Goal: Browse casually

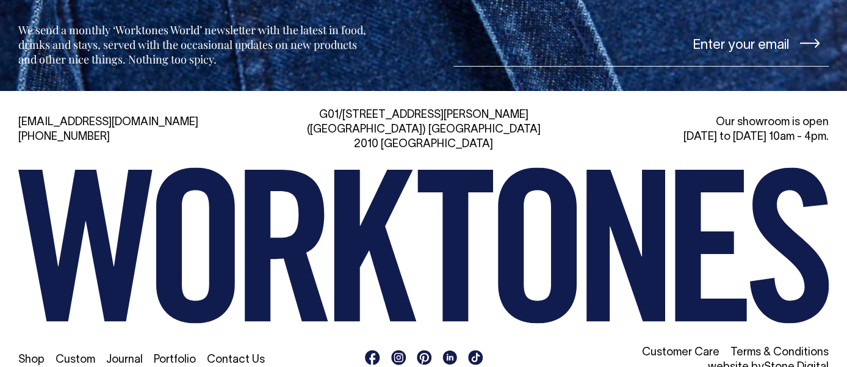
scroll to position [2693, 0]
click at [176, 355] on link "Portfolio" at bounding box center [175, 360] width 42 height 10
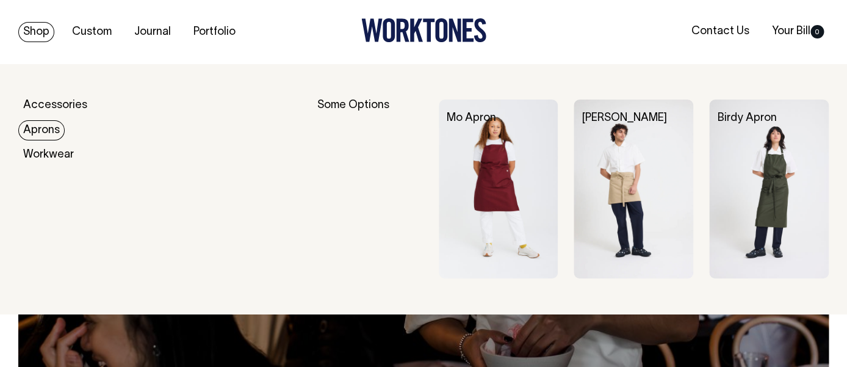
click at [46, 131] on link "Aprons" at bounding box center [41, 130] width 46 height 20
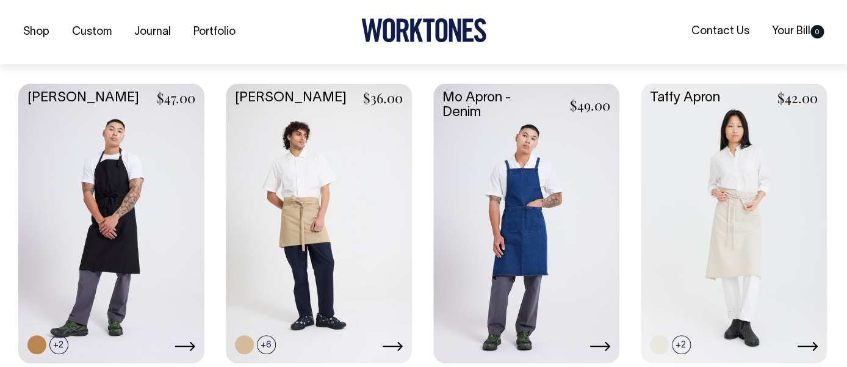
scroll to position [585, 0]
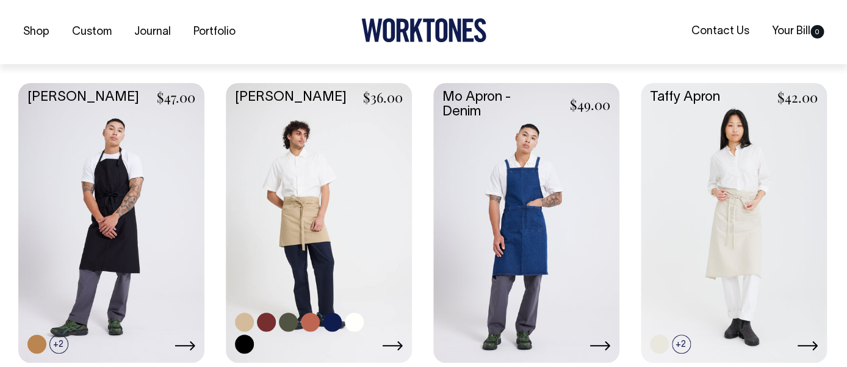
click at [300, 231] on link at bounding box center [319, 221] width 186 height 277
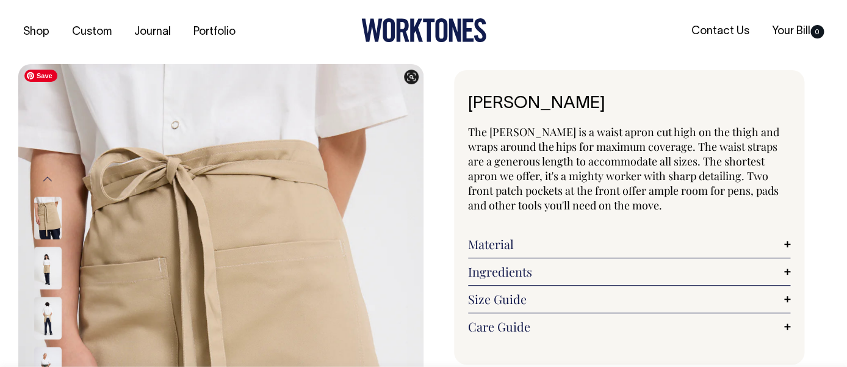
click at [42, 264] on img at bounding box center [47, 268] width 27 height 43
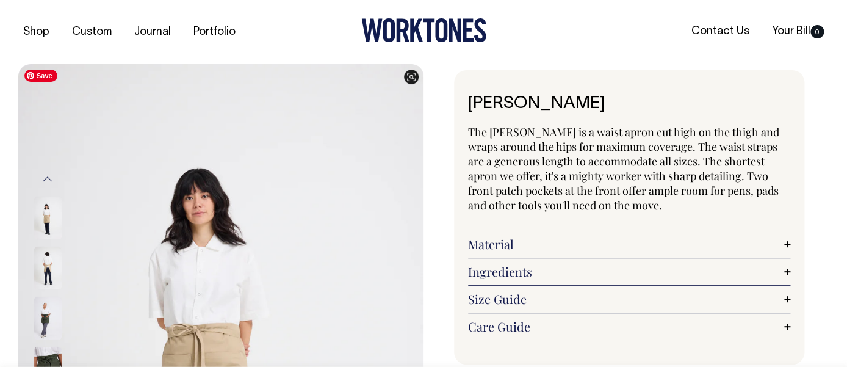
click at [51, 263] on img at bounding box center [47, 268] width 27 height 43
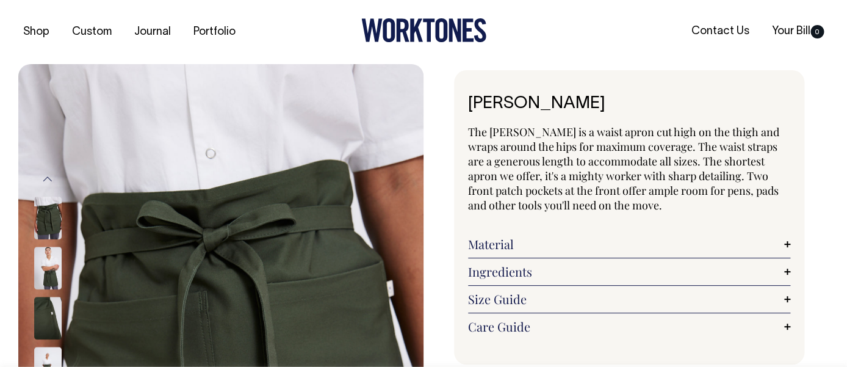
click at [48, 270] on img at bounding box center [47, 268] width 27 height 43
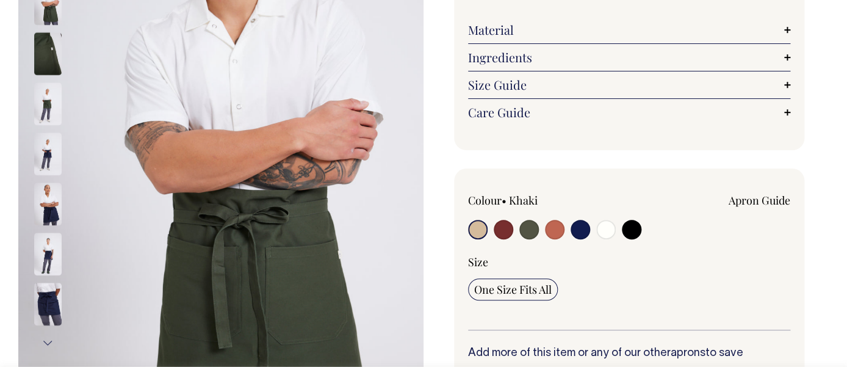
scroll to position [215, 0]
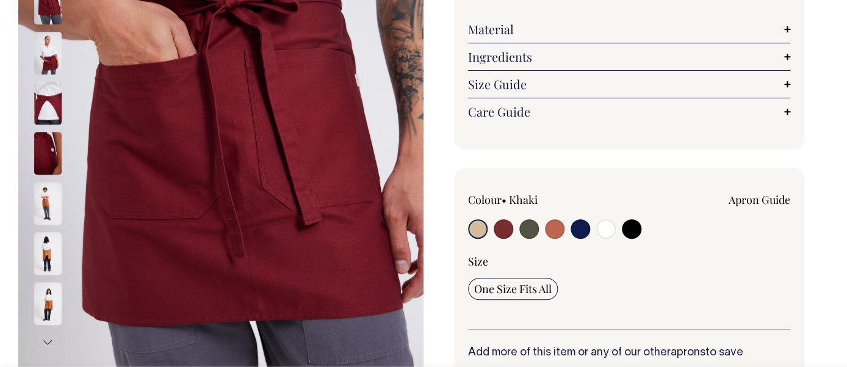
click at [47, 60] on img at bounding box center [47, 53] width 27 height 43
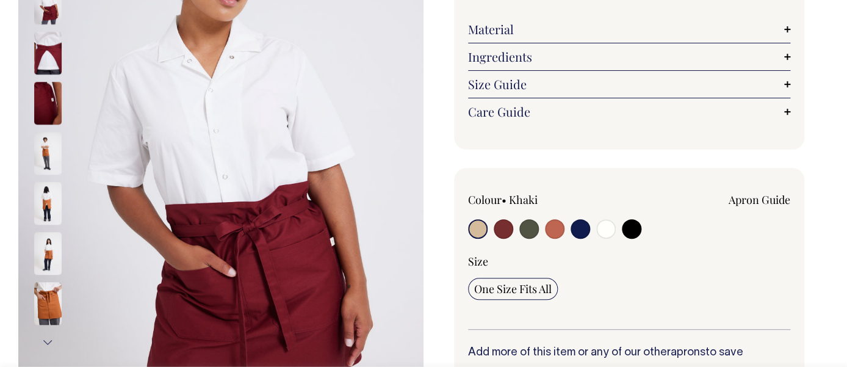
click at [51, 64] on img at bounding box center [47, 53] width 27 height 43
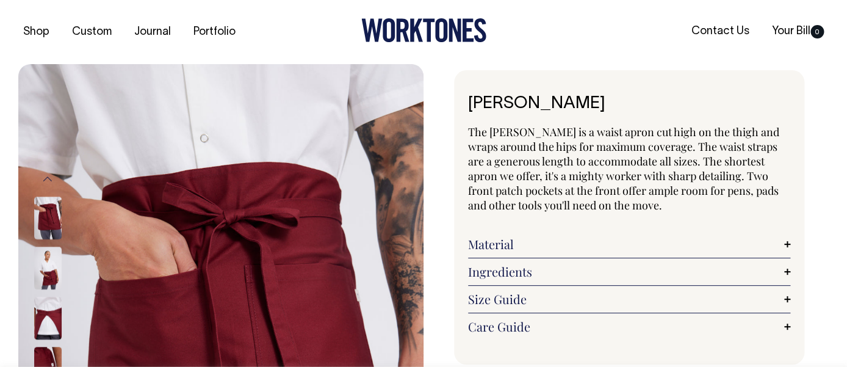
scroll to position [0, 0]
click at [40, 272] on img at bounding box center [47, 268] width 27 height 43
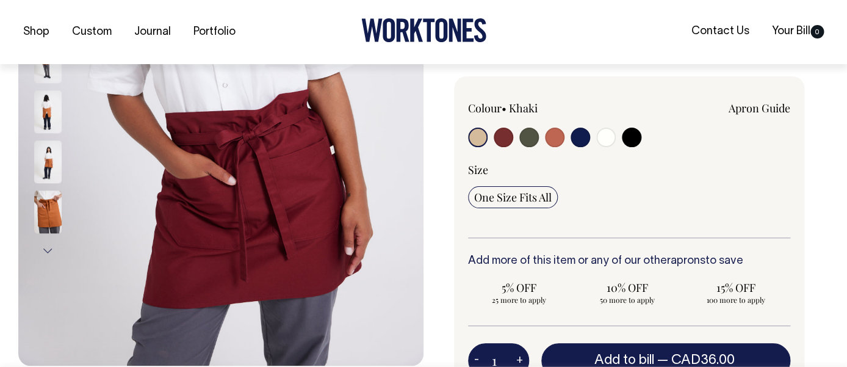
scroll to position [307, 0]
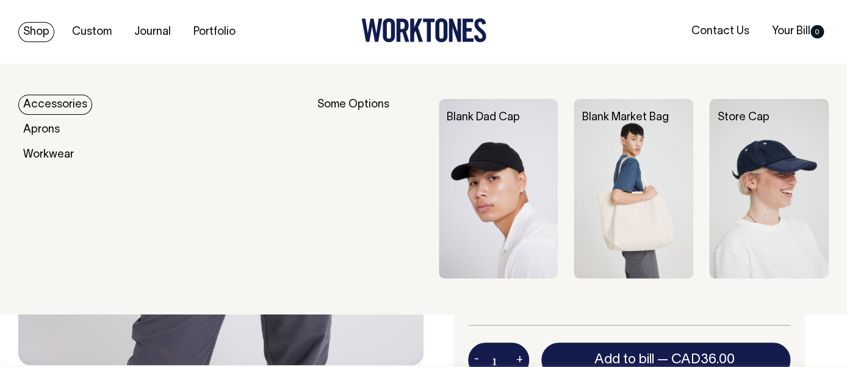
click at [54, 102] on link "Accessories" at bounding box center [55, 105] width 74 height 20
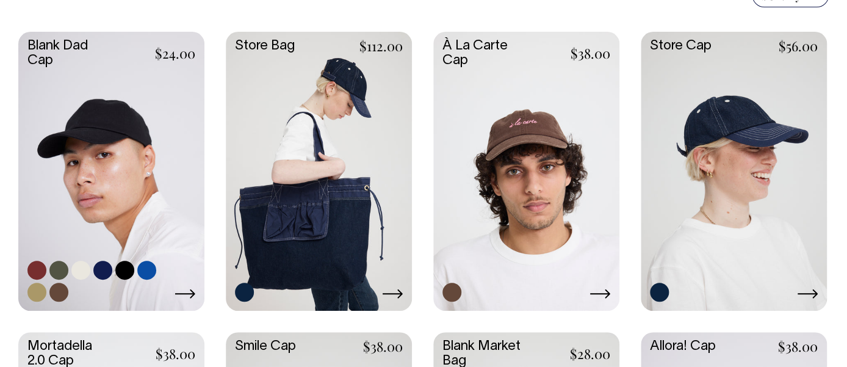
scroll to position [336, 0]
click at [139, 162] on link at bounding box center [111, 170] width 186 height 277
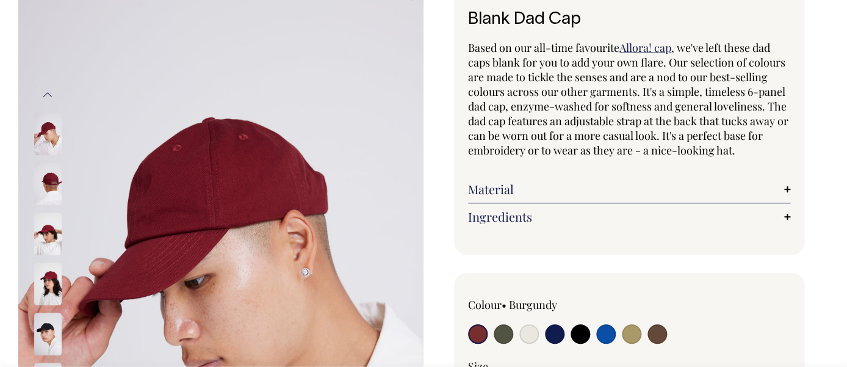
scroll to position [85, 0]
click at [49, 182] on img at bounding box center [47, 183] width 27 height 43
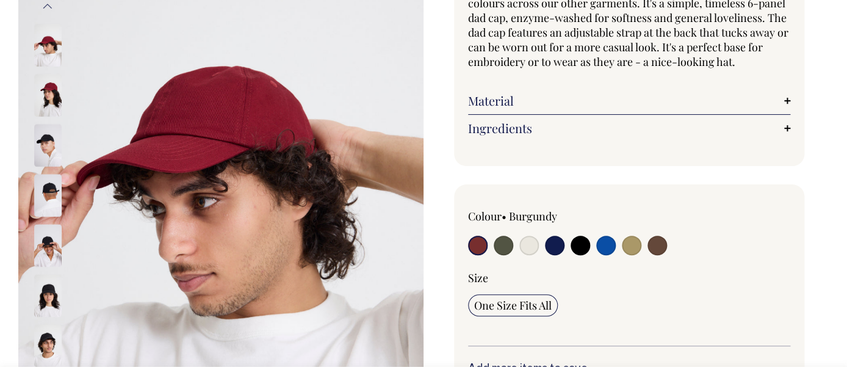
scroll to position [173, 0]
click at [42, 150] on img at bounding box center [47, 144] width 27 height 43
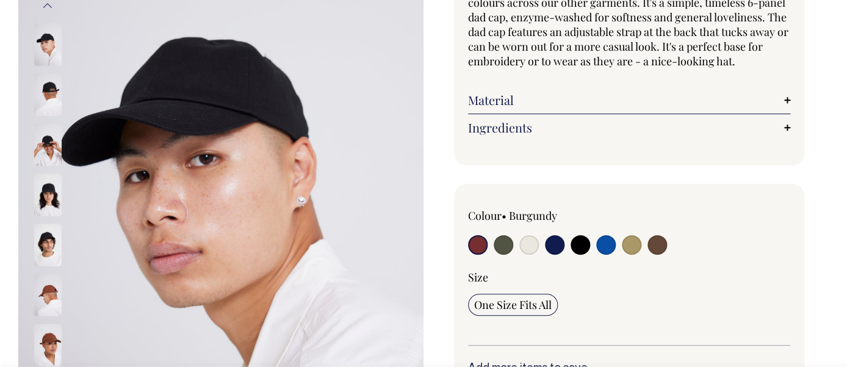
click at [40, 154] on img at bounding box center [47, 144] width 27 height 43
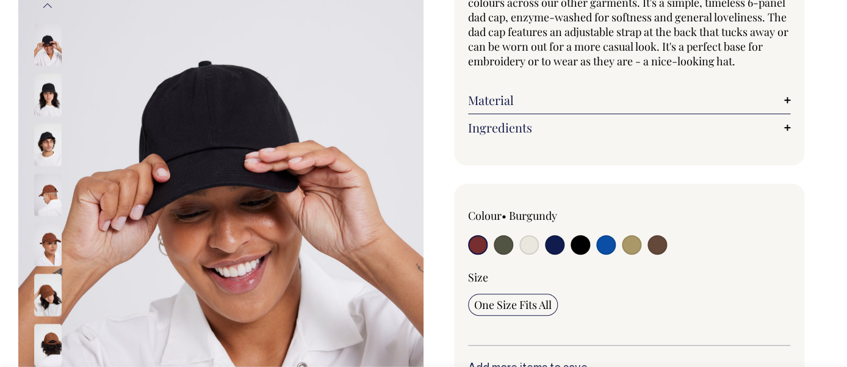
click at [47, 300] on img at bounding box center [47, 295] width 27 height 43
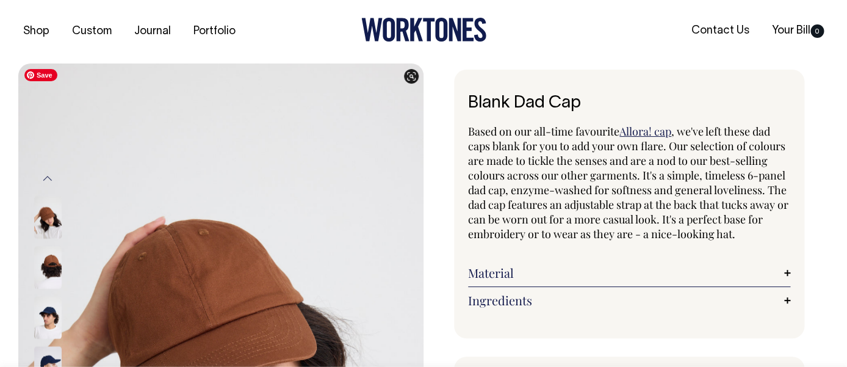
scroll to position [0, 0]
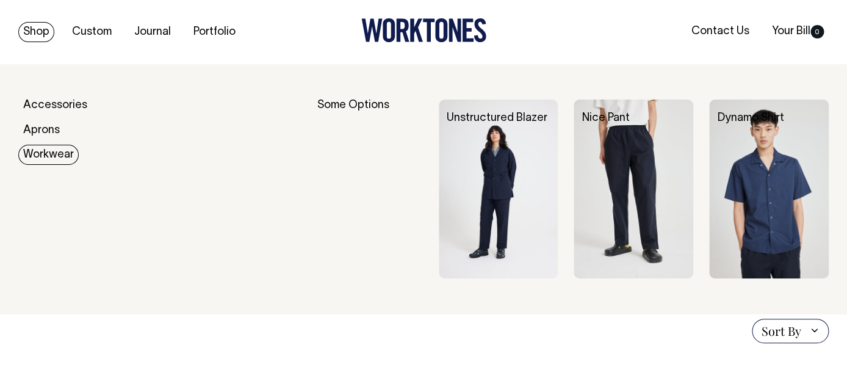
click at [60, 154] on link "Workwear" at bounding box center [48, 155] width 60 height 20
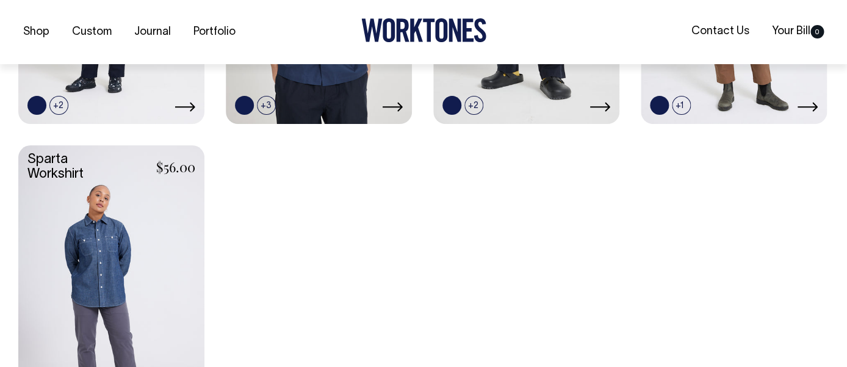
scroll to position [556, 0]
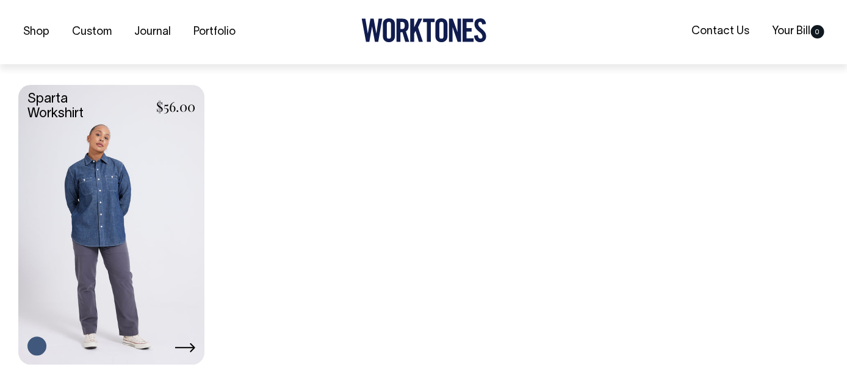
click at [139, 213] on link at bounding box center [111, 223] width 186 height 277
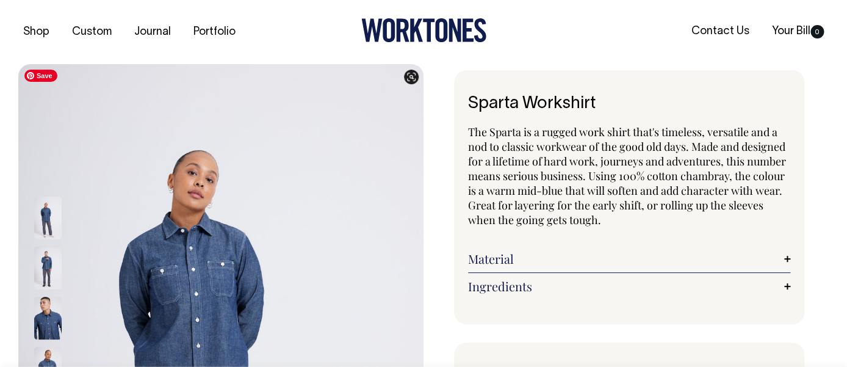
click at [47, 316] on img at bounding box center [47, 318] width 27 height 43
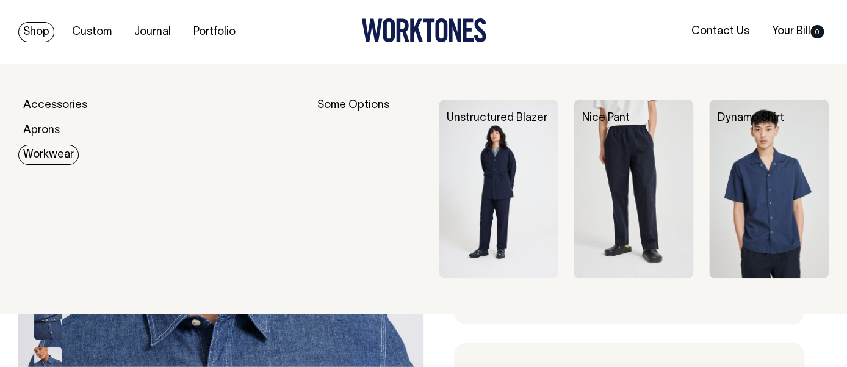
click at [37, 156] on link "Workwear" at bounding box center [48, 155] width 60 height 20
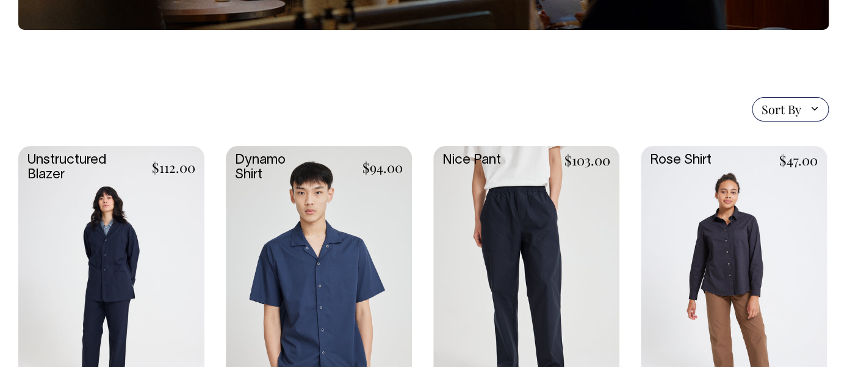
scroll to position [255, 0]
click at [749, 238] on link at bounding box center [734, 284] width 186 height 277
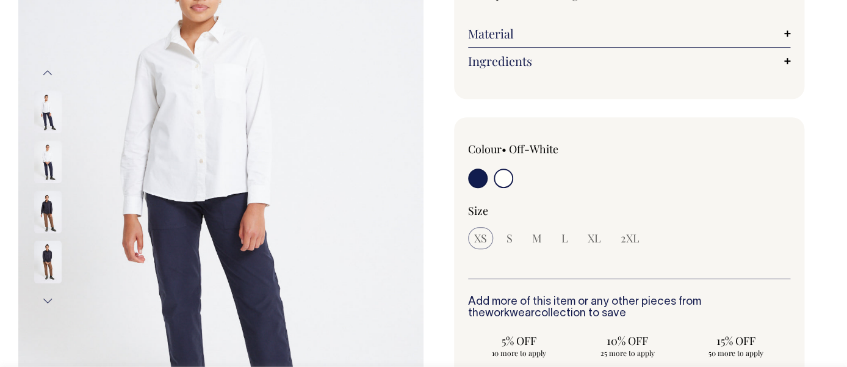
scroll to position [181, 0]
click at [495, 68] on link "Ingredients" at bounding box center [629, 61] width 322 height 15
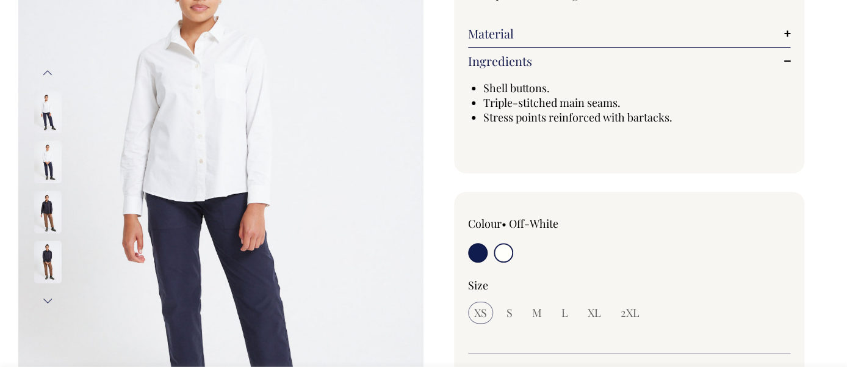
click at [490, 34] on link "Material" at bounding box center [629, 33] width 322 height 15
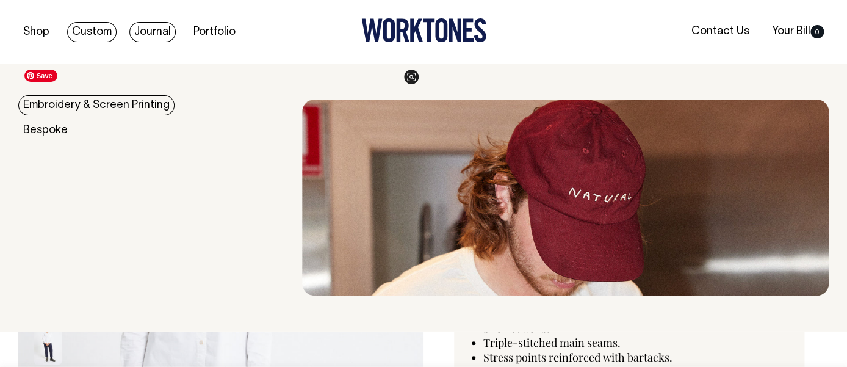
scroll to position [0, 0]
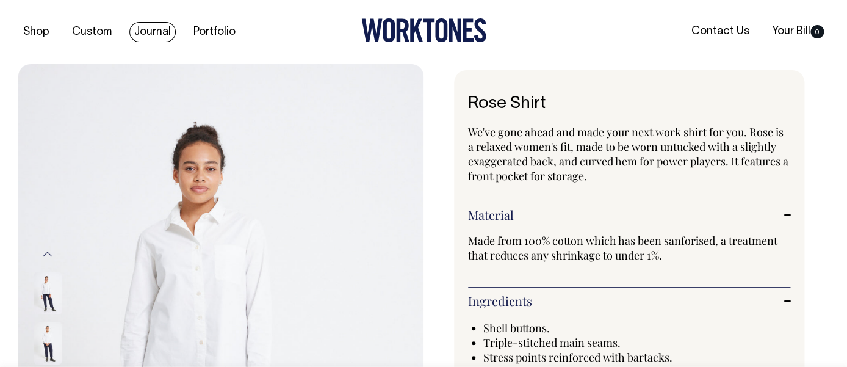
click at [151, 30] on link "Journal" at bounding box center [152, 32] width 46 height 20
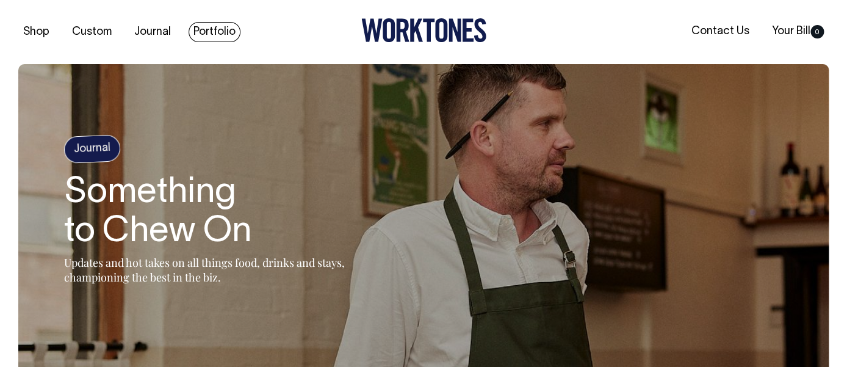
click at [225, 28] on link "Portfolio" at bounding box center [215, 32] width 52 height 20
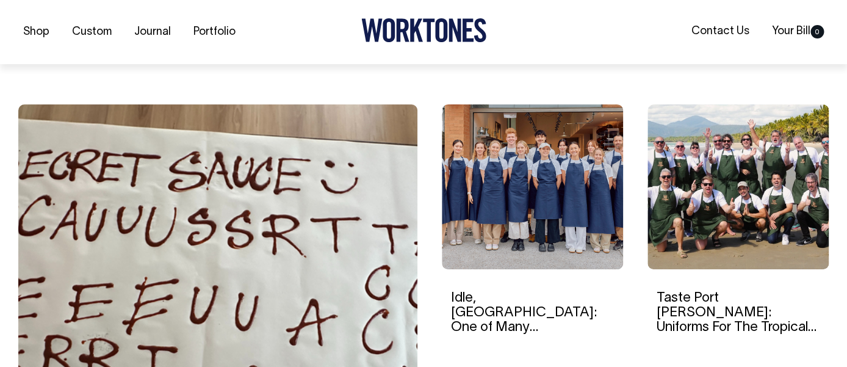
scroll to position [325, 0]
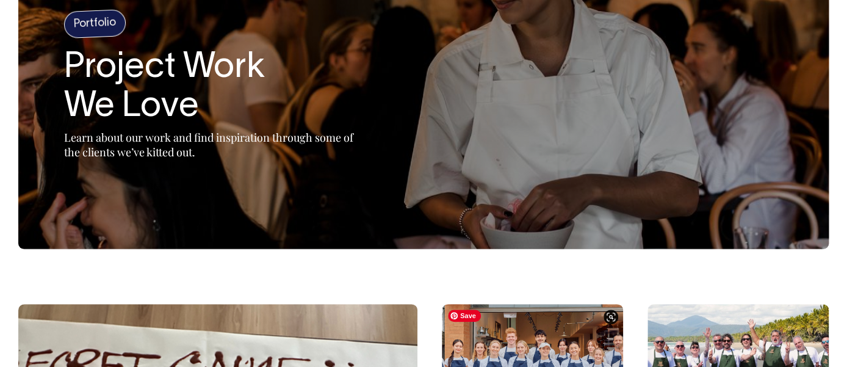
scroll to position [125, 0]
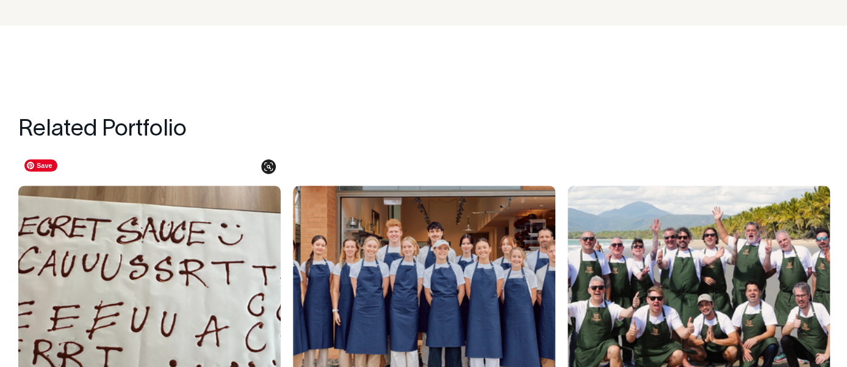
scroll to position [5286, 0]
click at [132, 264] on img at bounding box center [149, 302] width 263 height 232
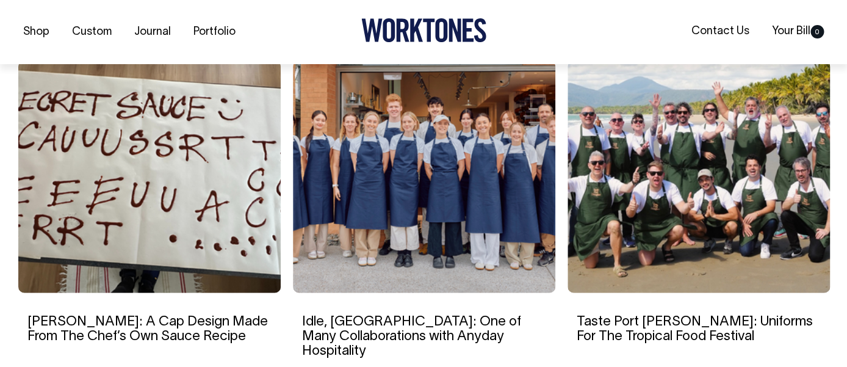
scroll to position [4418, 0]
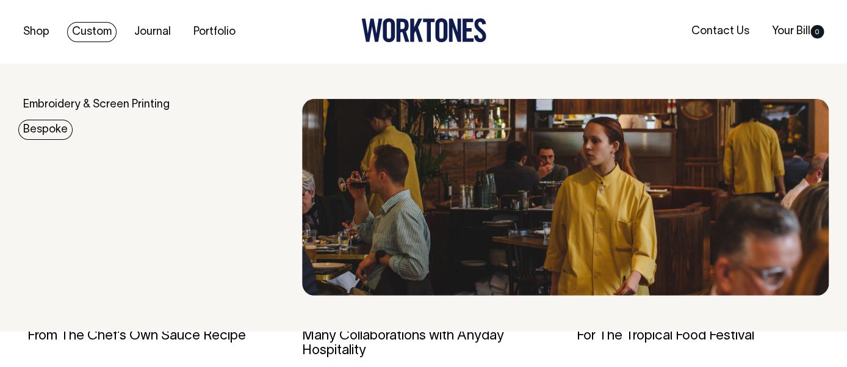
click at [47, 131] on link "Bespoke" at bounding box center [45, 130] width 54 height 20
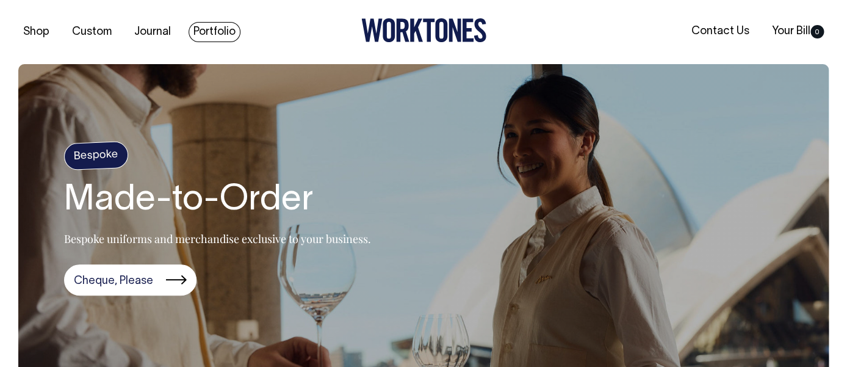
click at [221, 31] on link "Portfolio" at bounding box center [215, 32] width 52 height 20
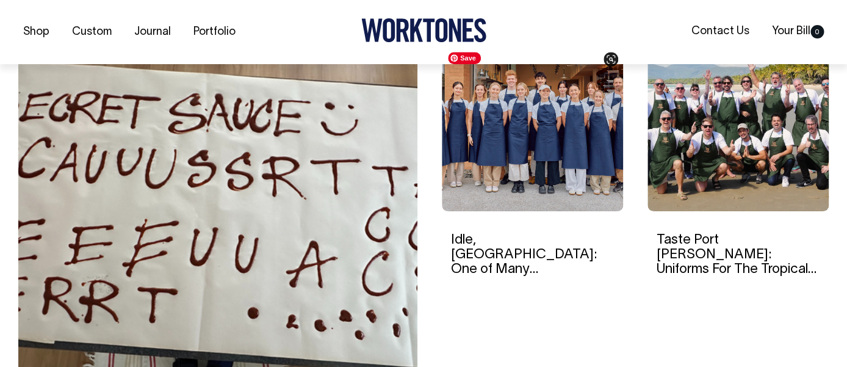
click at [530, 191] on img at bounding box center [532, 128] width 181 height 165
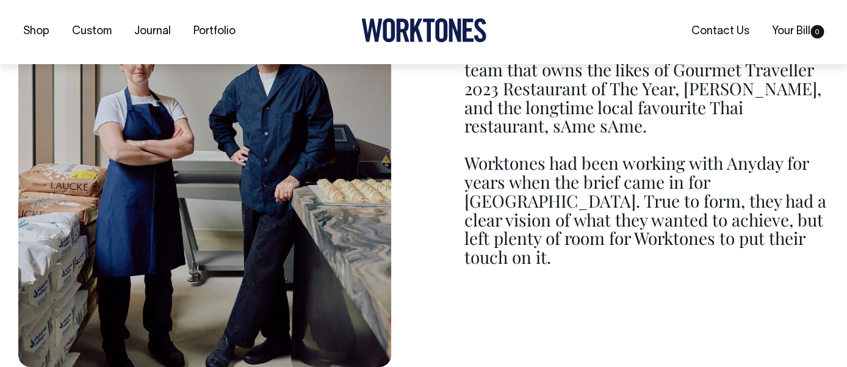
scroll to position [1244, 0]
